Goal: Navigation & Orientation: Find specific page/section

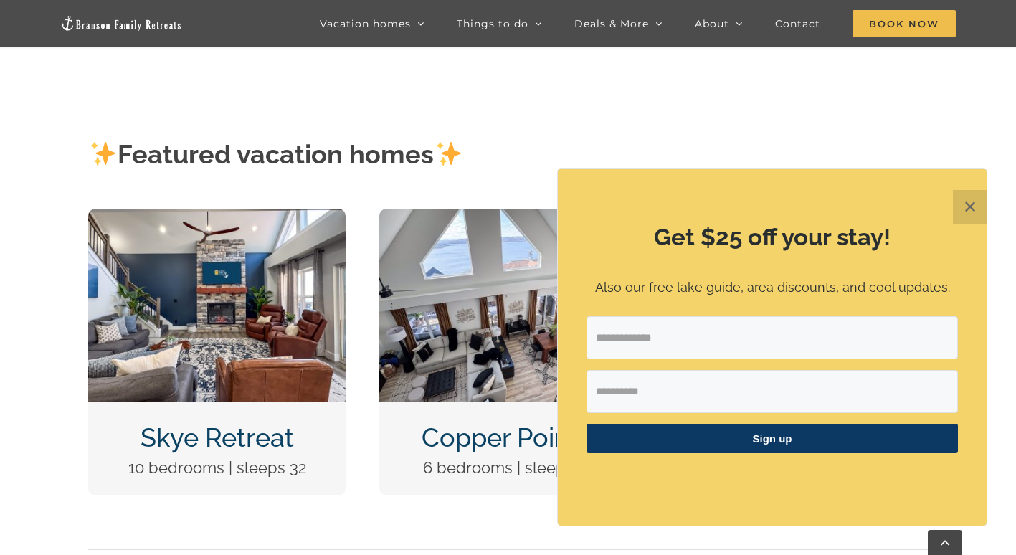
scroll to position [574, 0]
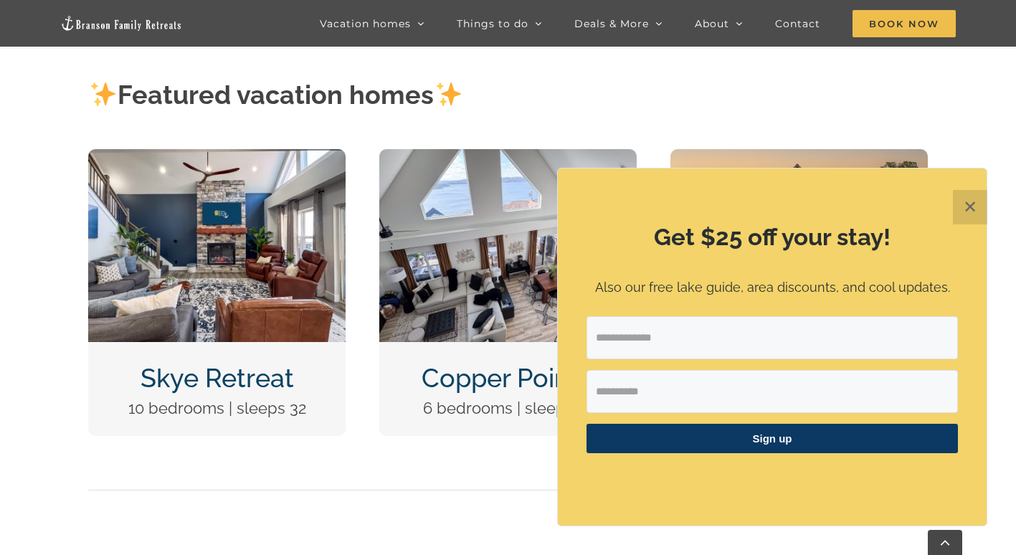
click at [970, 207] on button "✕" at bounding box center [970, 207] width 34 height 34
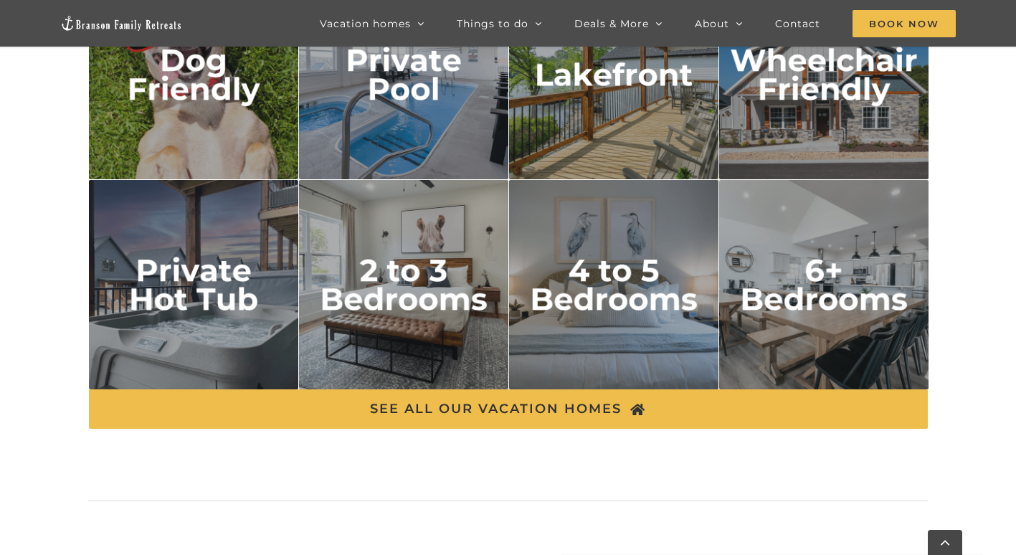
scroll to position [2439, 0]
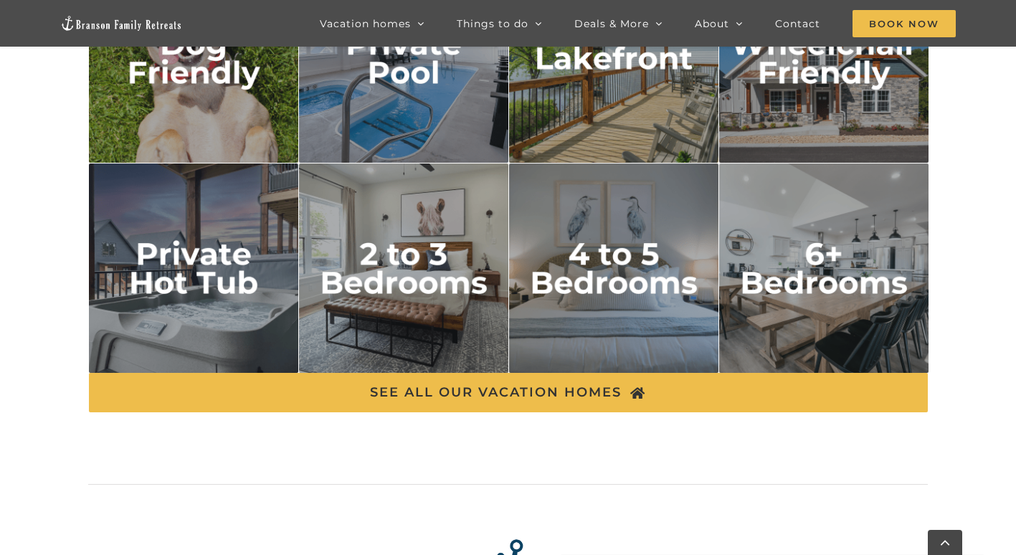
click at [156, 266] on img "private hot tub" at bounding box center [194, 269] width 210 height 210
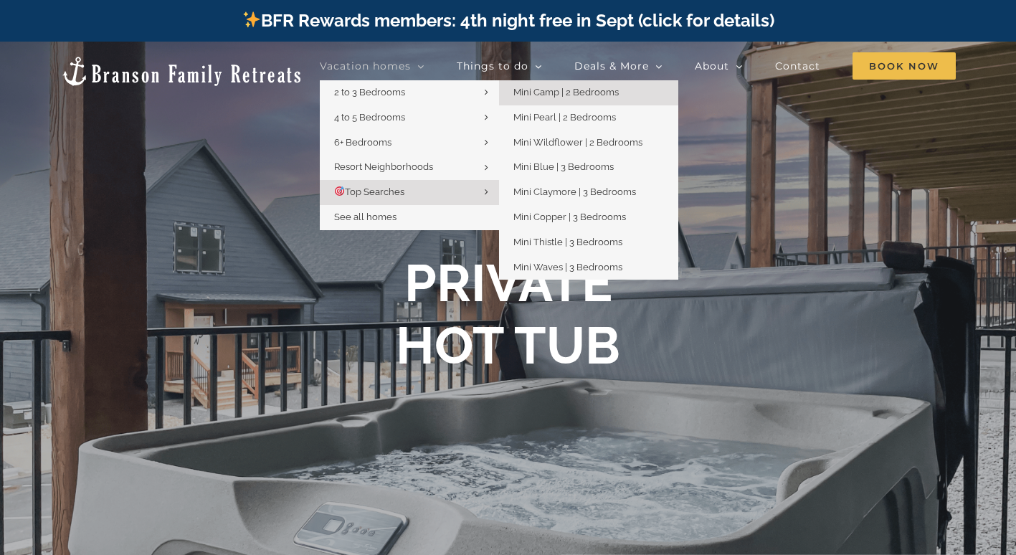
click at [541, 94] on span "Mini Camp | 2 Bedrooms" at bounding box center [566, 92] width 105 height 11
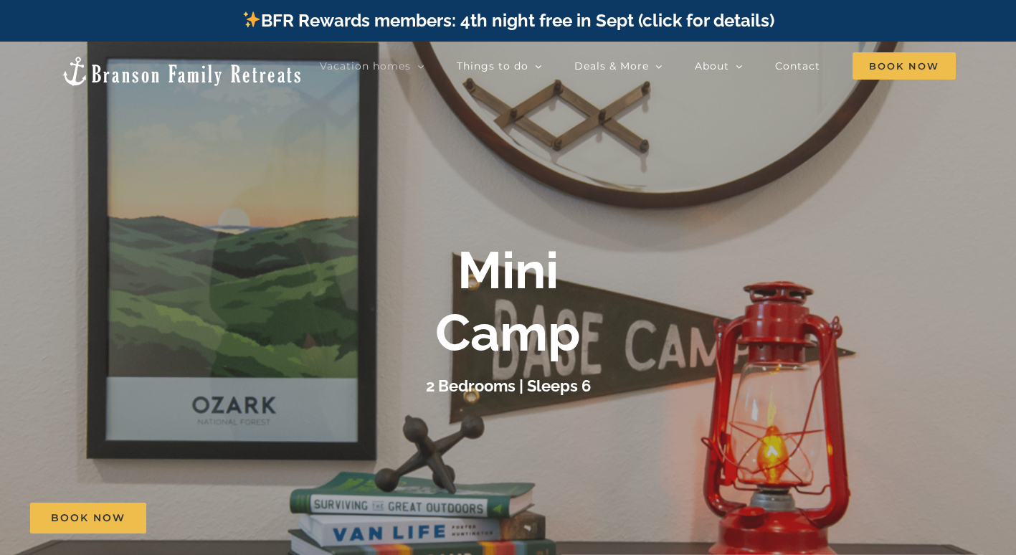
drag, startPoint x: 597, startPoint y: 352, endPoint x: 199, endPoint y: 342, distance: 398.3
click at [199, 342] on div "Mini Camp 2 Bedrooms | Sleeps 6" at bounding box center [508, 319] width 1016 height 159
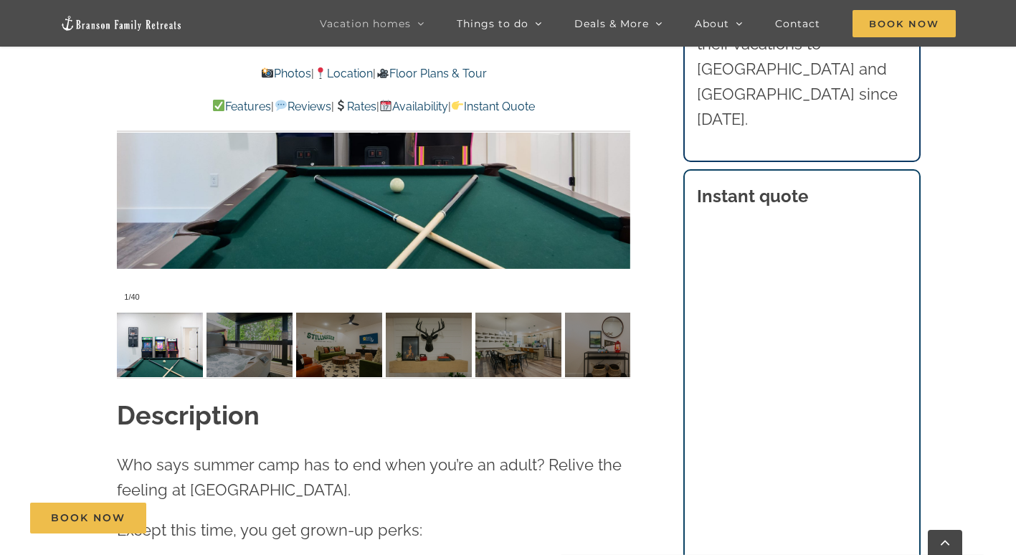
scroll to position [1148, 0]
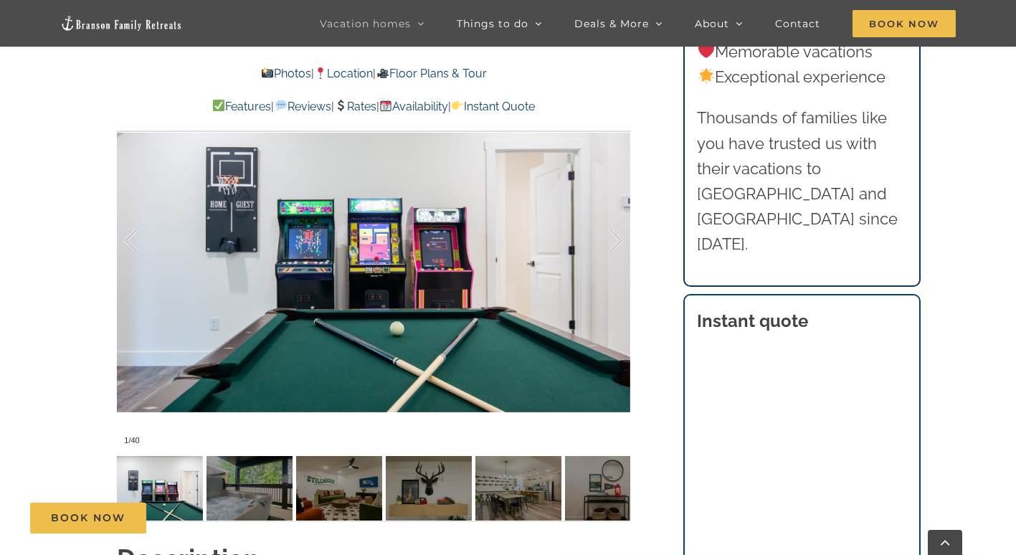
click at [412, 317] on div at bounding box center [374, 241] width 514 height 422
click at [618, 240] on div at bounding box center [601, 241] width 44 height 89
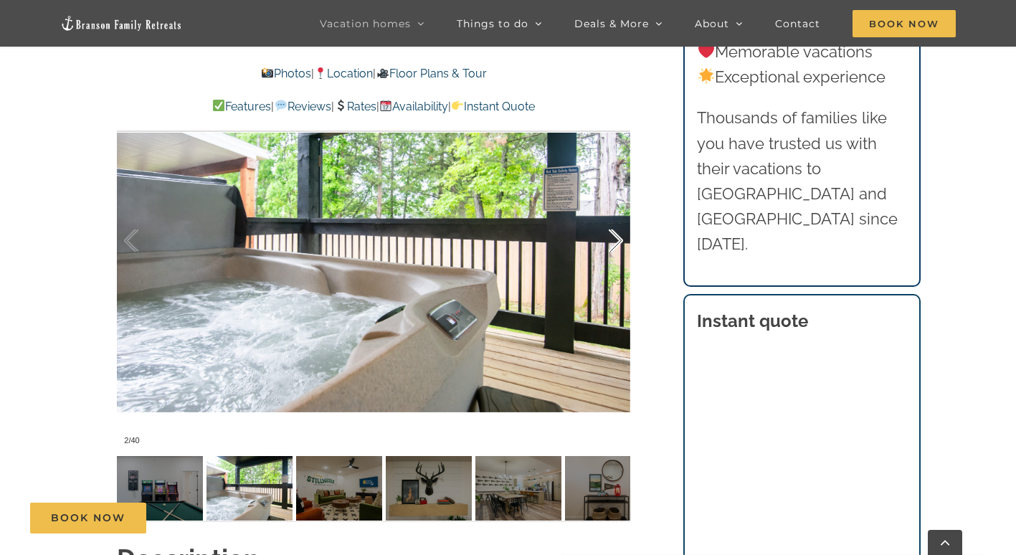
click at [617, 241] on div at bounding box center [601, 241] width 44 height 89
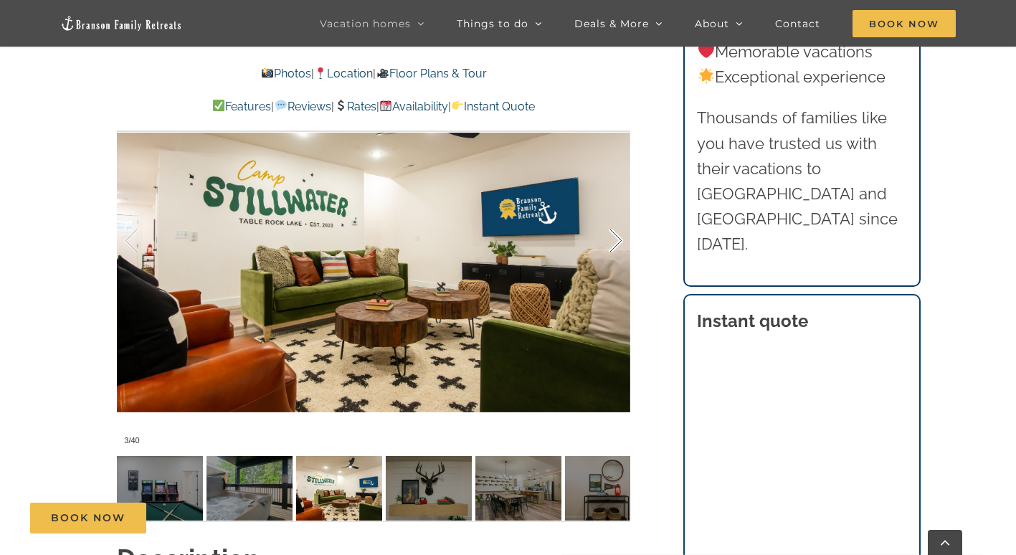
click at [617, 241] on div at bounding box center [601, 241] width 44 height 89
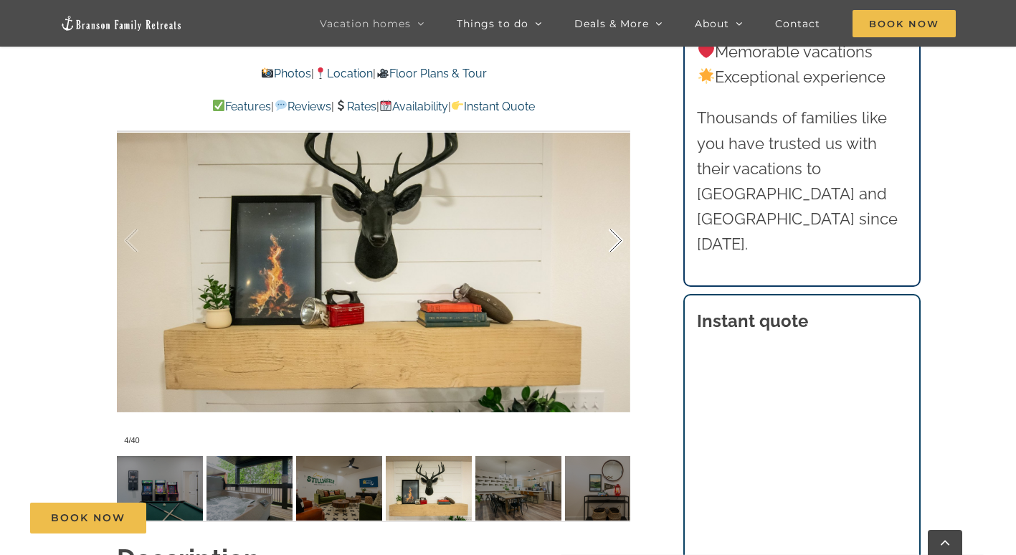
click at [617, 241] on div at bounding box center [601, 241] width 44 height 89
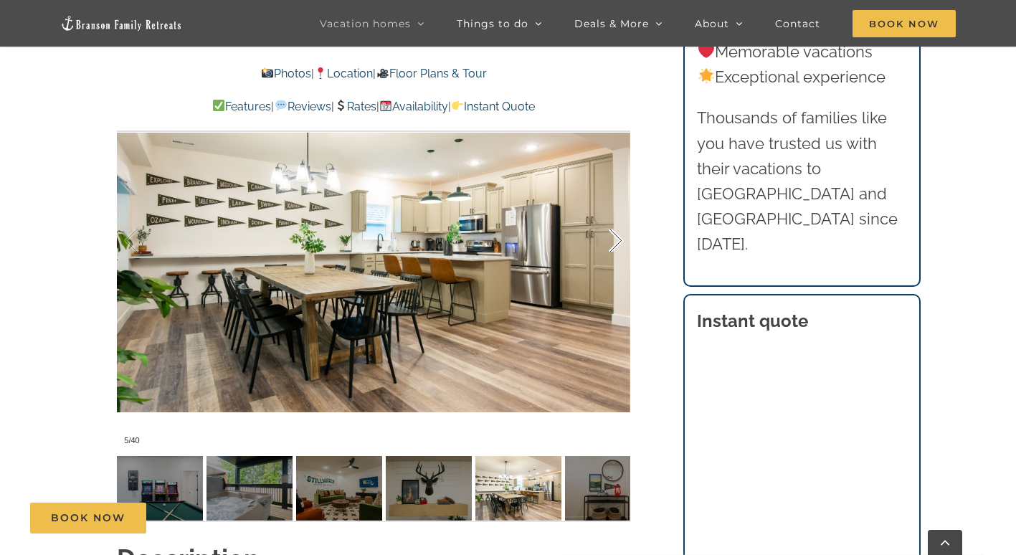
click at [616, 241] on div at bounding box center [601, 241] width 44 height 89
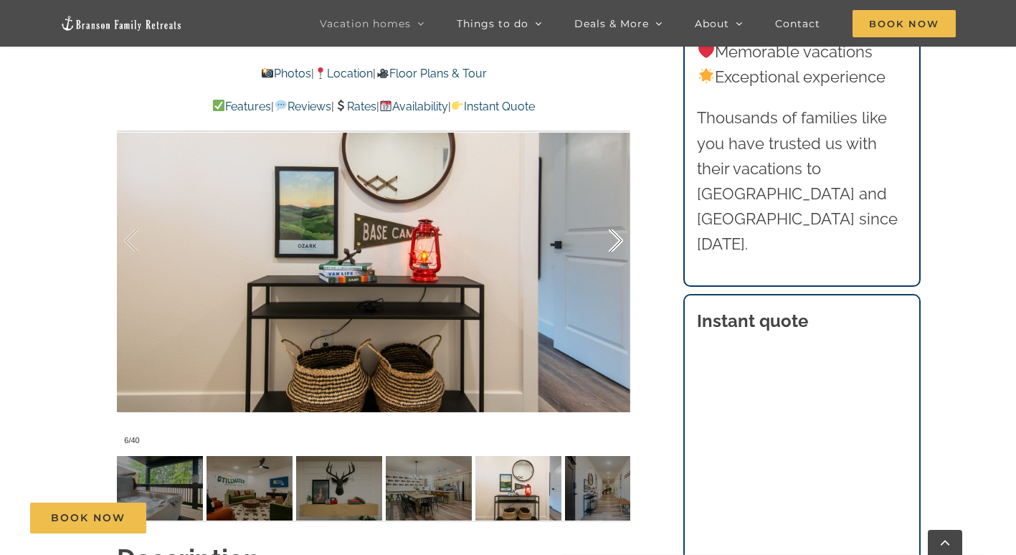
click at [616, 241] on div at bounding box center [601, 241] width 44 height 89
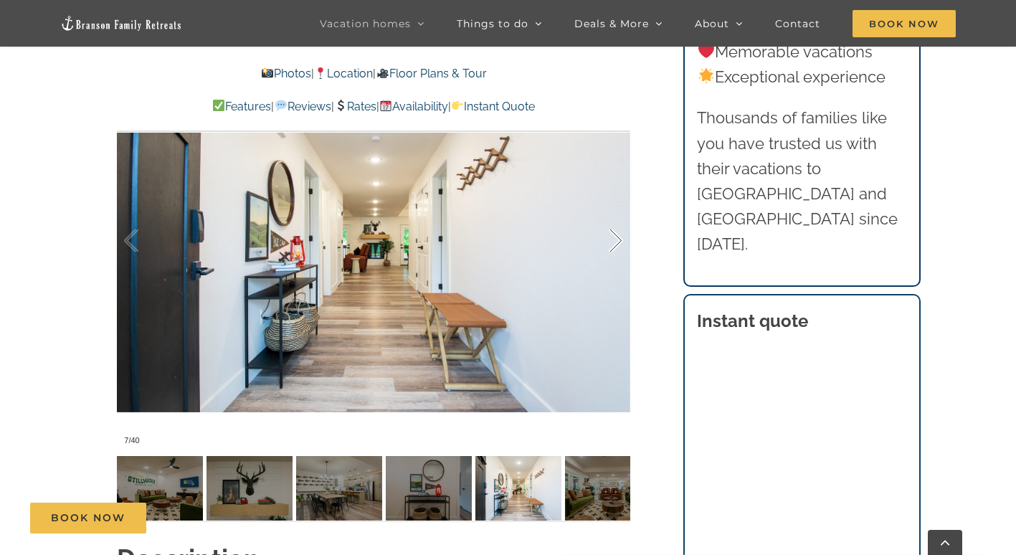
click at [616, 241] on div at bounding box center [601, 241] width 44 height 89
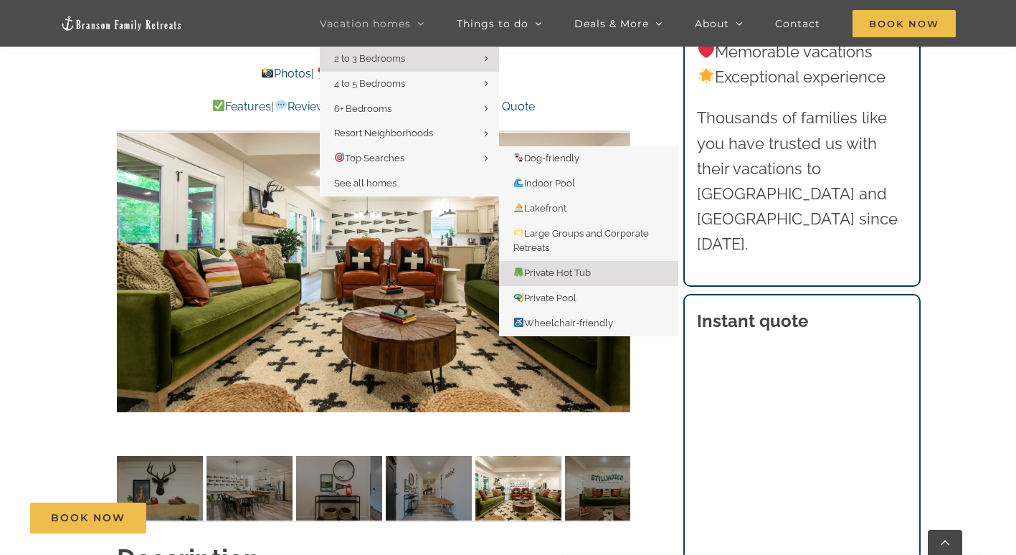
click at [543, 274] on span "Private Hot Tub" at bounding box center [552, 273] width 77 height 11
